Goal: Information Seeking & Learning: Find specific page/section

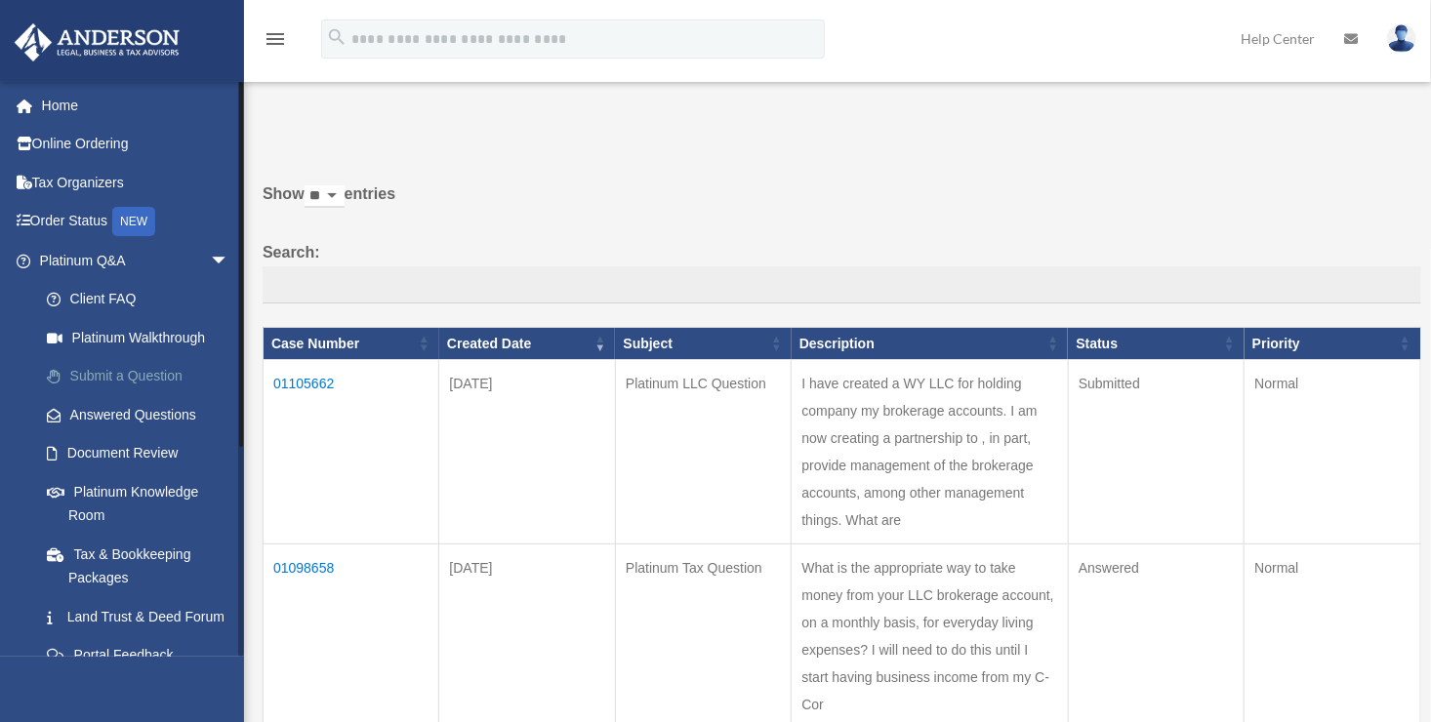
click at [110, 371] on link "Submit a Question" at bounding box center [142, 376] width 231 height 39
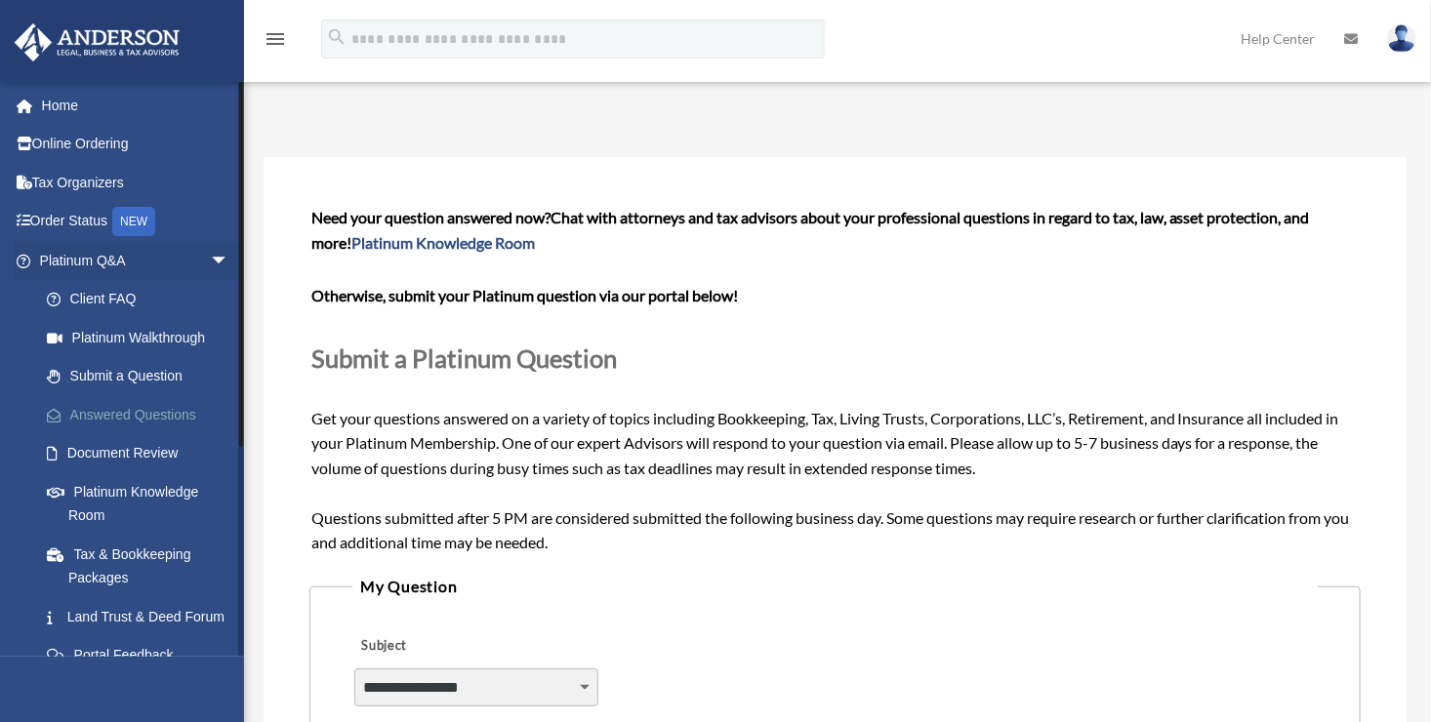
click at [127, 412] on link "Answered Questions" at bounding box center [142, 414] width 231 height 39
